Goal: Obtain resource: Obtain resource

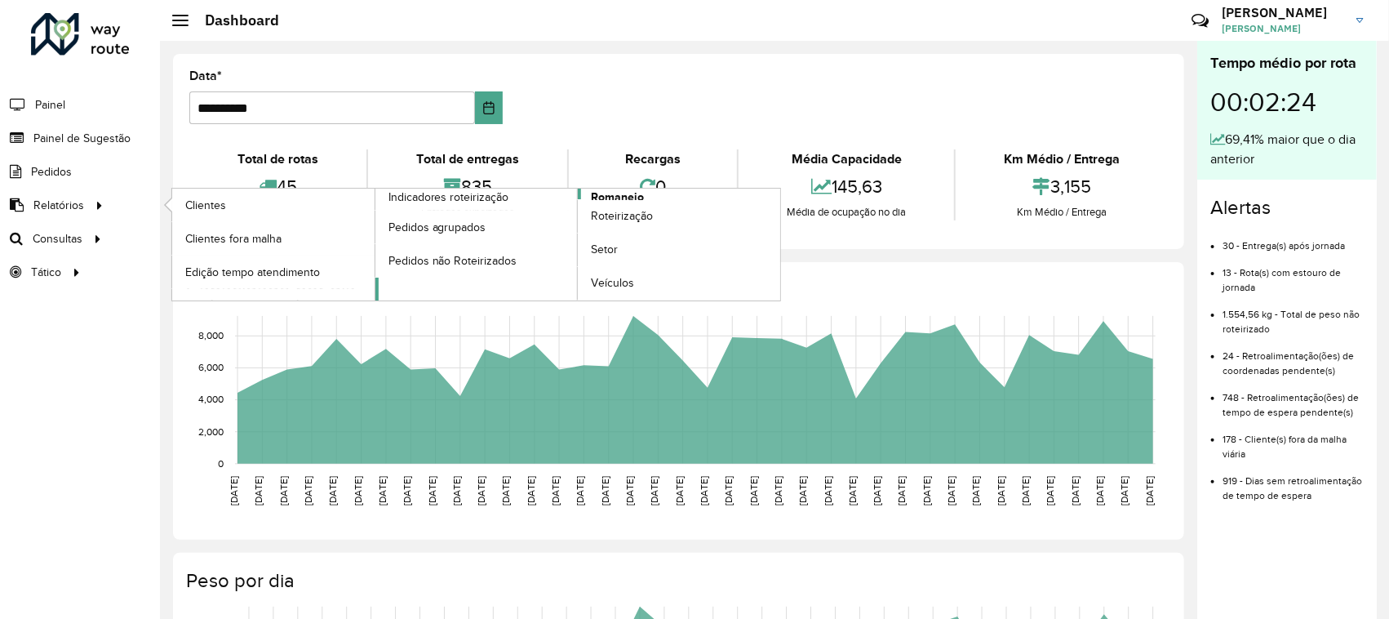
click at [601, 194] on span "Romaneio" at bounding box center [617, 197] width 53 height 17
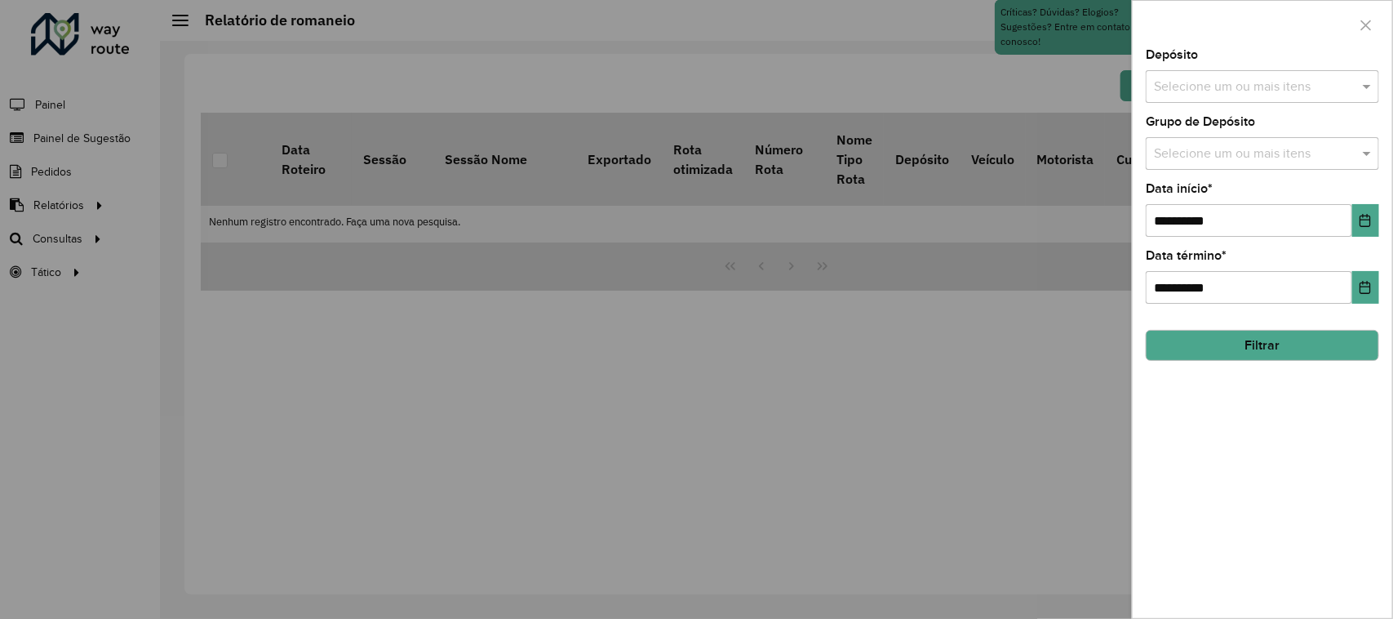
click at [1249, 91] on input "text" at bounding box center [1254, 88] width 209 height 20
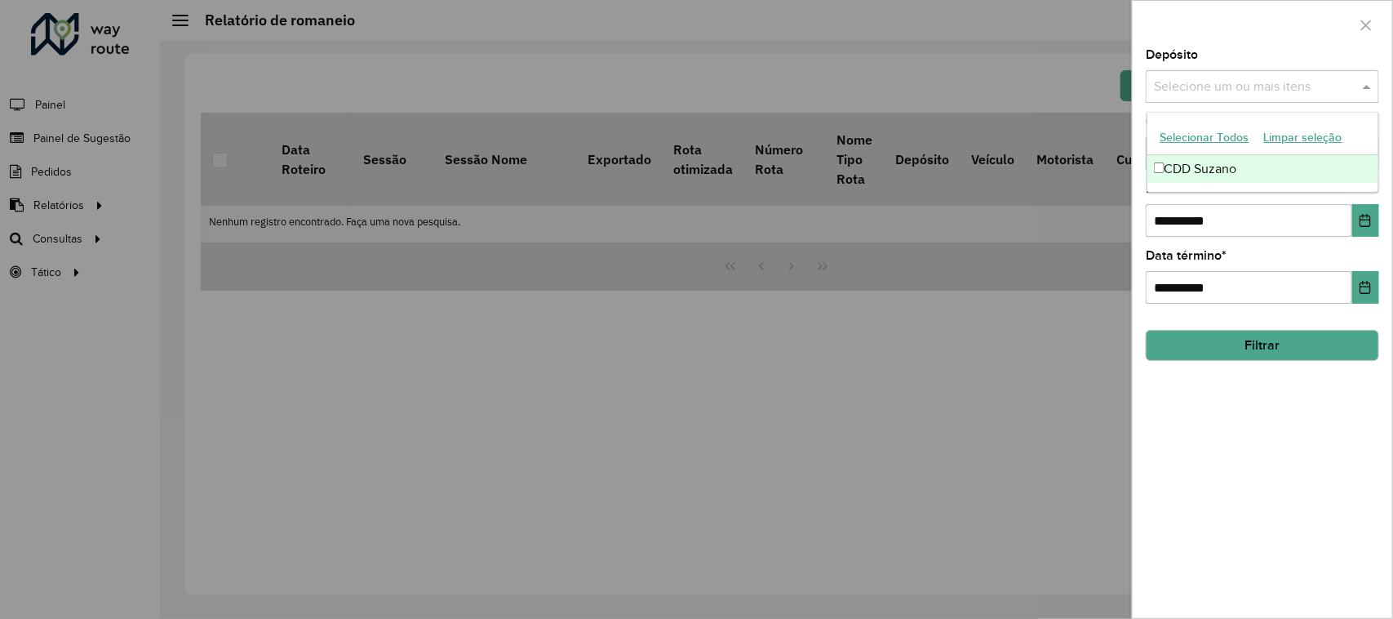
click at [1257, 174] on div "CDD Suzano" at bounding box center [1263, 169] width 232 height 28
click at [1289, 47] on div at bounding box center [1263, 25] width 260 height 48
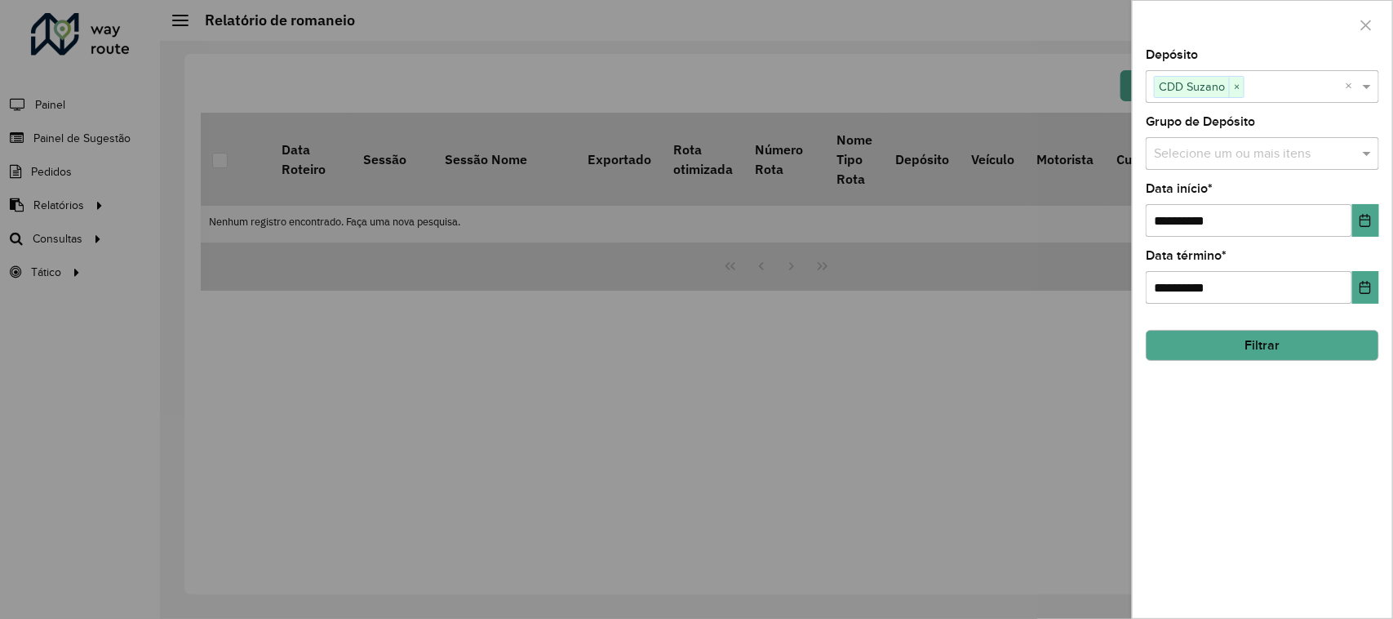
click at [1284, 339] on button "Filtrar" at bounding box center [1262, 345] width 233 height 31
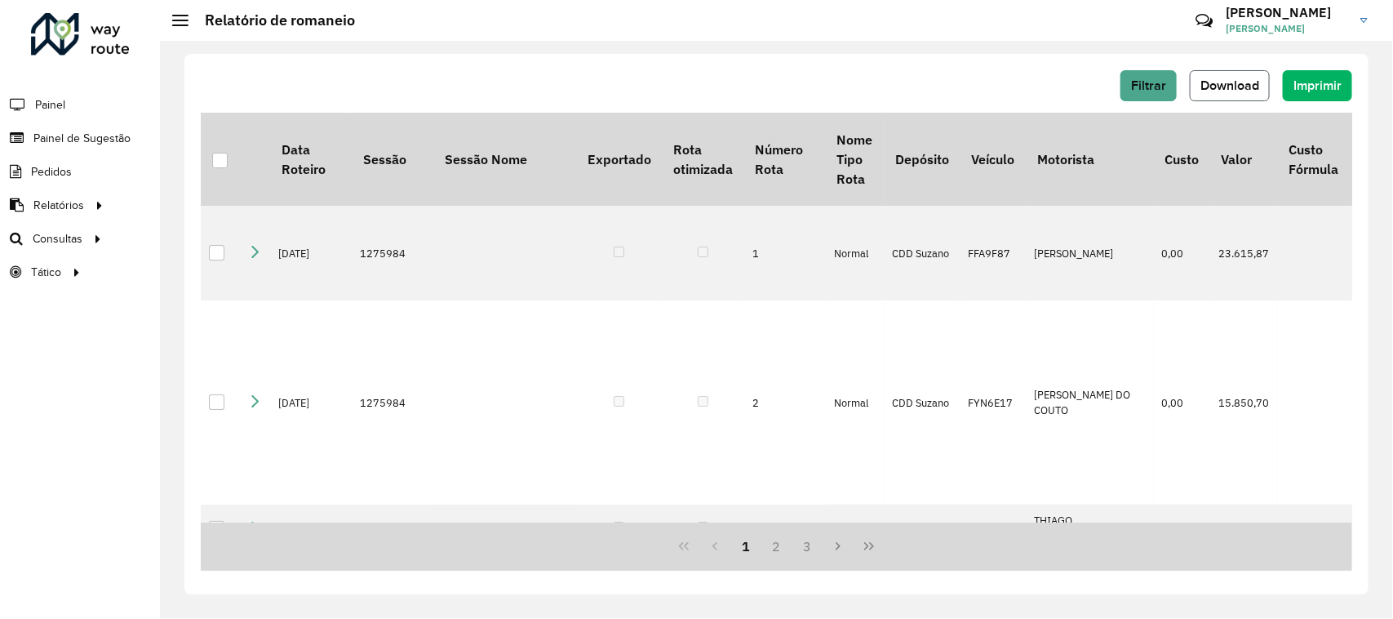
click at [1230, 95] on button "Download" at bounding box center [1230, 85] width 80 height 31
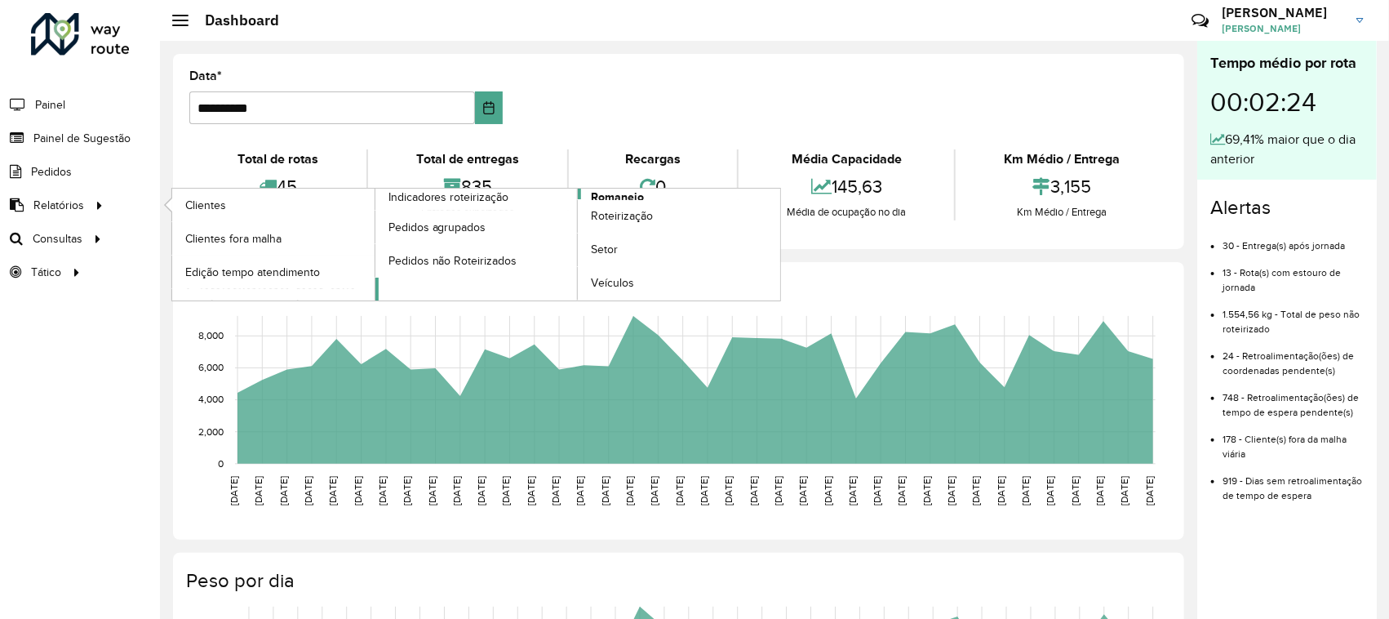
click at [618, 194] on span "Romaneio" at bounding box center [617, 197] width 53 height 17
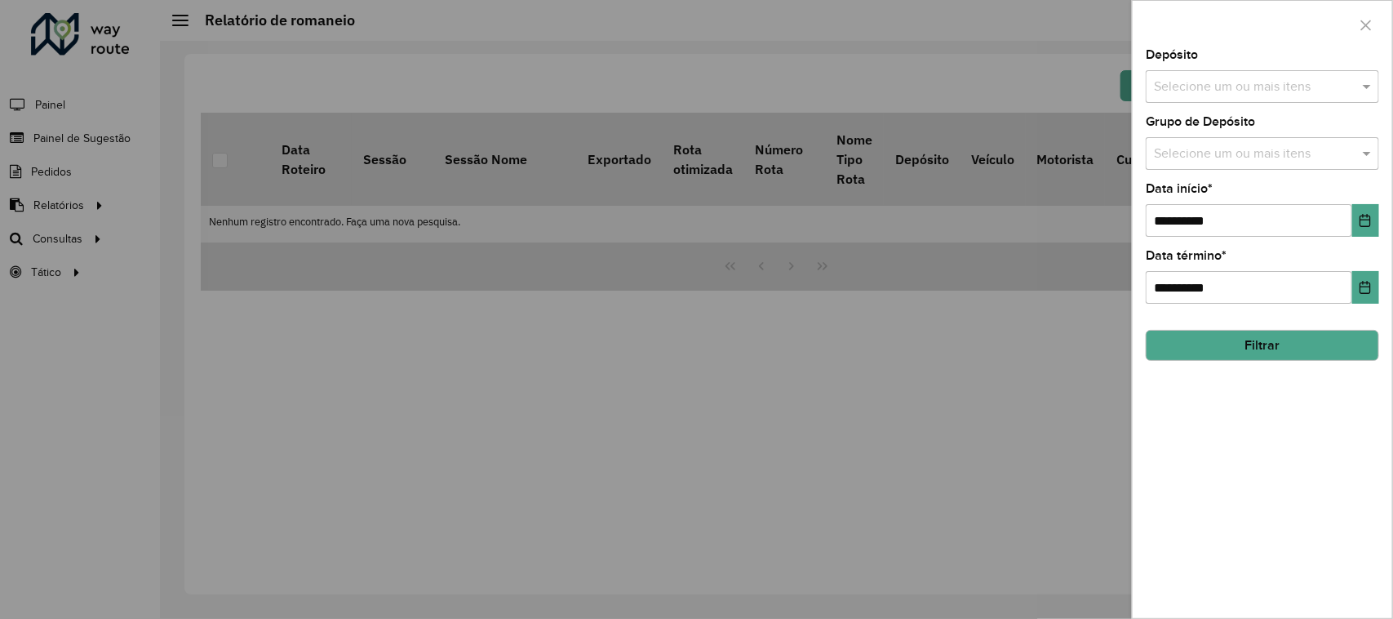
click at [1299, 241] on div "**********" at bounding box center [1263, 333] width 260 height 569
click at [1360, 230] on button "Choose Date" at bounding box center [1365, 220] width 27 height 33
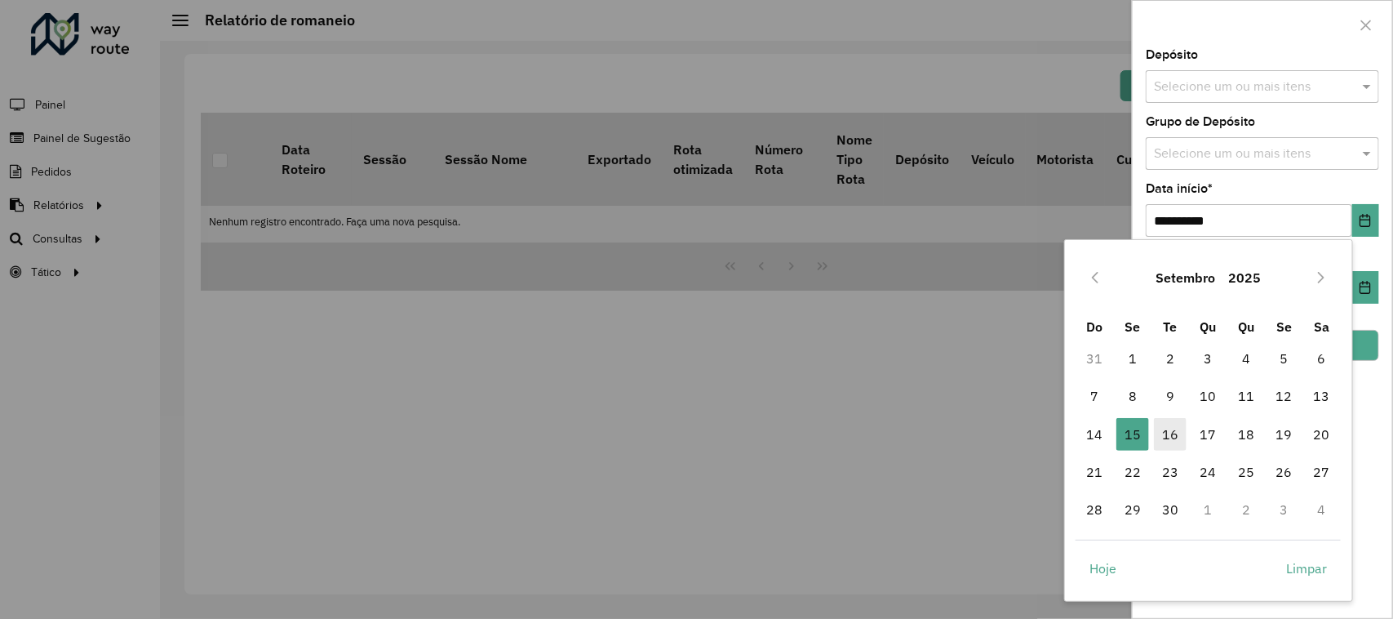
click at [1177, 441] on span "16" at bounding box center [1170, 434] width 33 height 33
type input "**********"
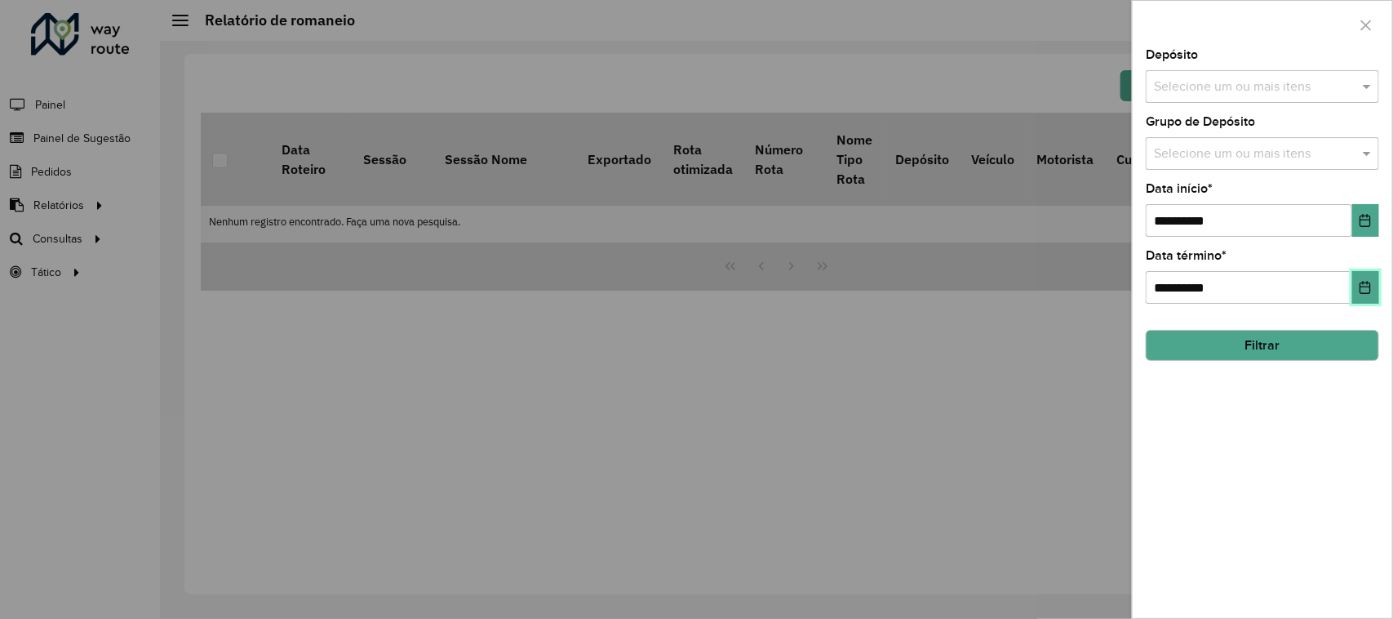
click at [1375, 295] on button "Choose Date" at bounding box center [1365, 287] width 27 height 33
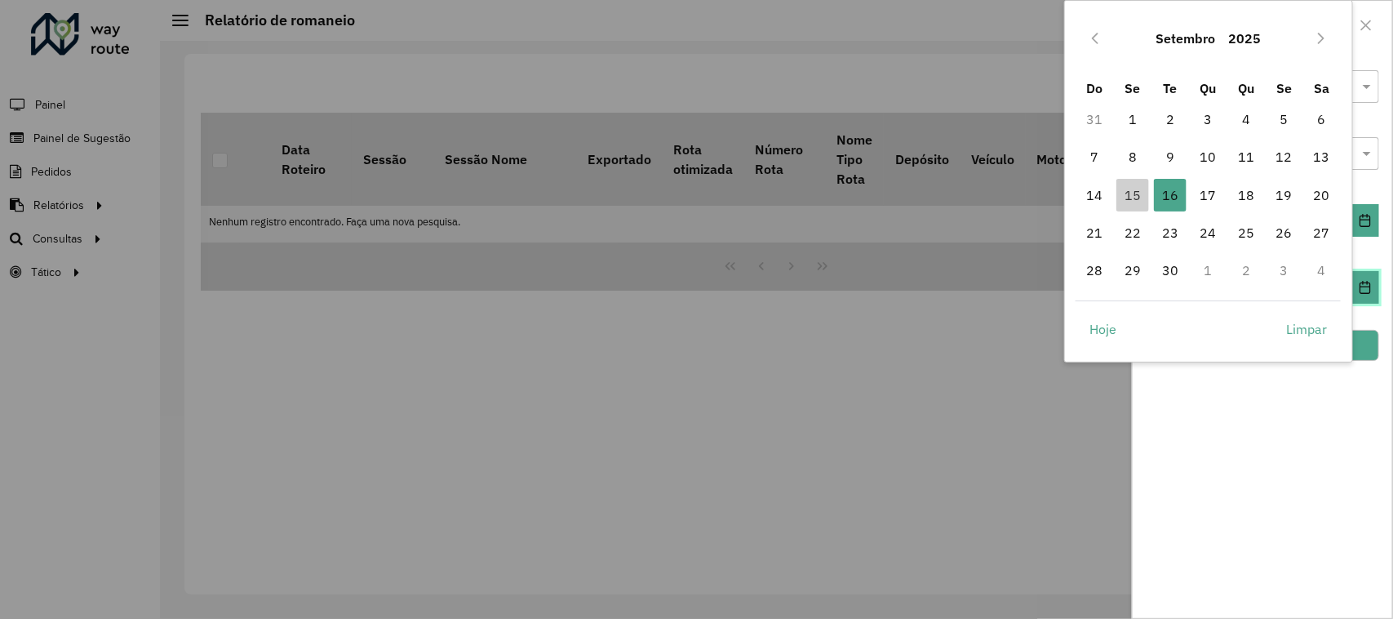
click at [1375, 295] on button "Choose Date" at bounding box center [1365, 287] width 27 height 33
